Goal: Transaction & Acquisition: Purchase product/service

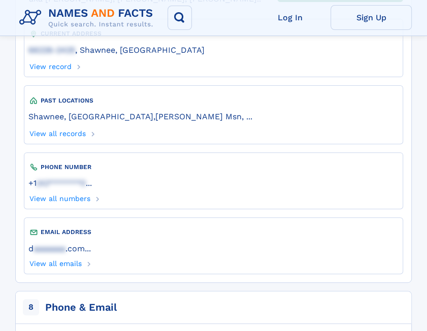
scroll to position [305, 0]
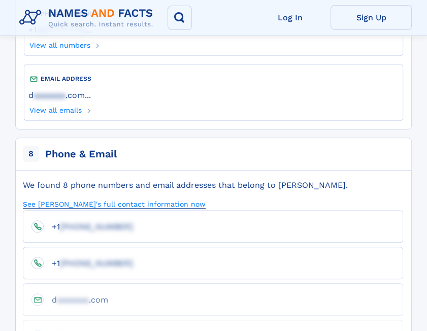
click at [79, 202] on link "See [PERSON_NAME]'s full contact information now" at bounding box center [114, 204] width 183 height 10
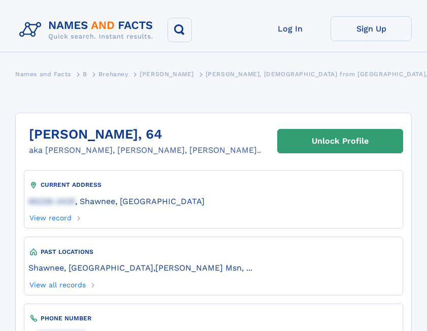
scroll to position [305, 0]
